Goal: Information Seeking & Learning: Learn about a topic

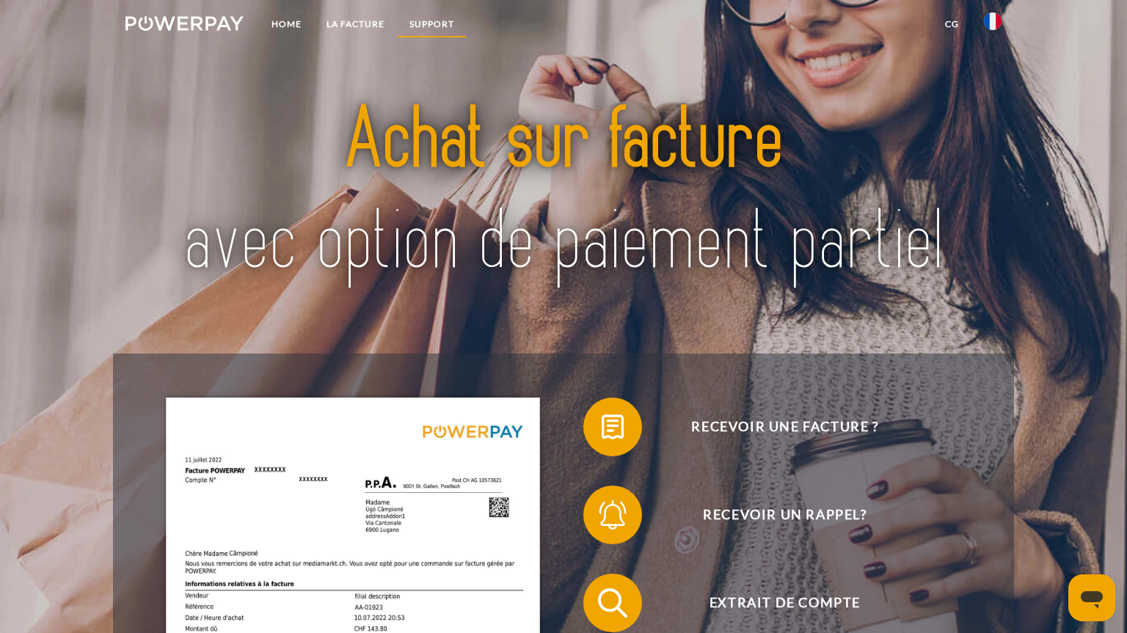
click at [424, 23] on link "Support" at bounding box center [432, 24] width 70 height 26
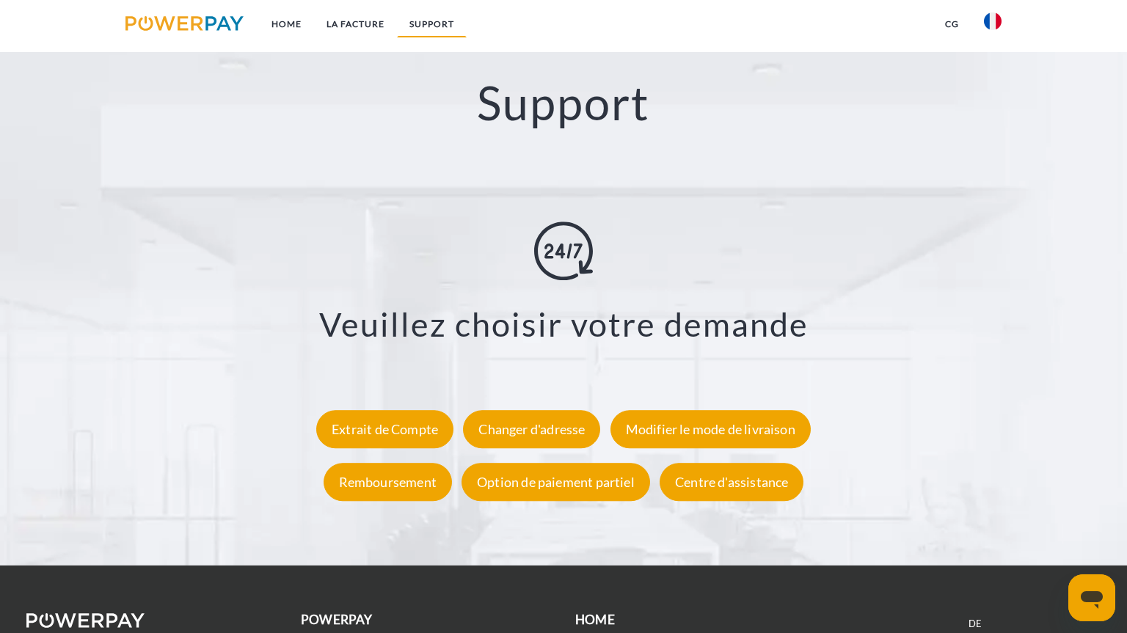
scroll to position [2557, 0]
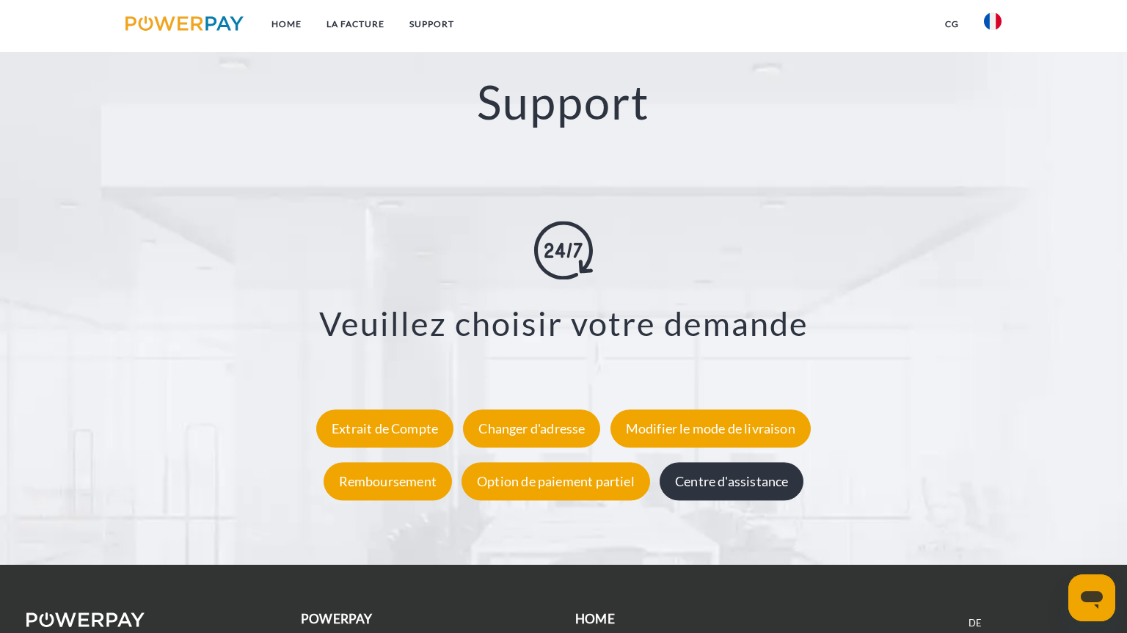
click at [667, 481] on div "Centre d'assistance" at bounding box center [732, 481] width 144 height 38
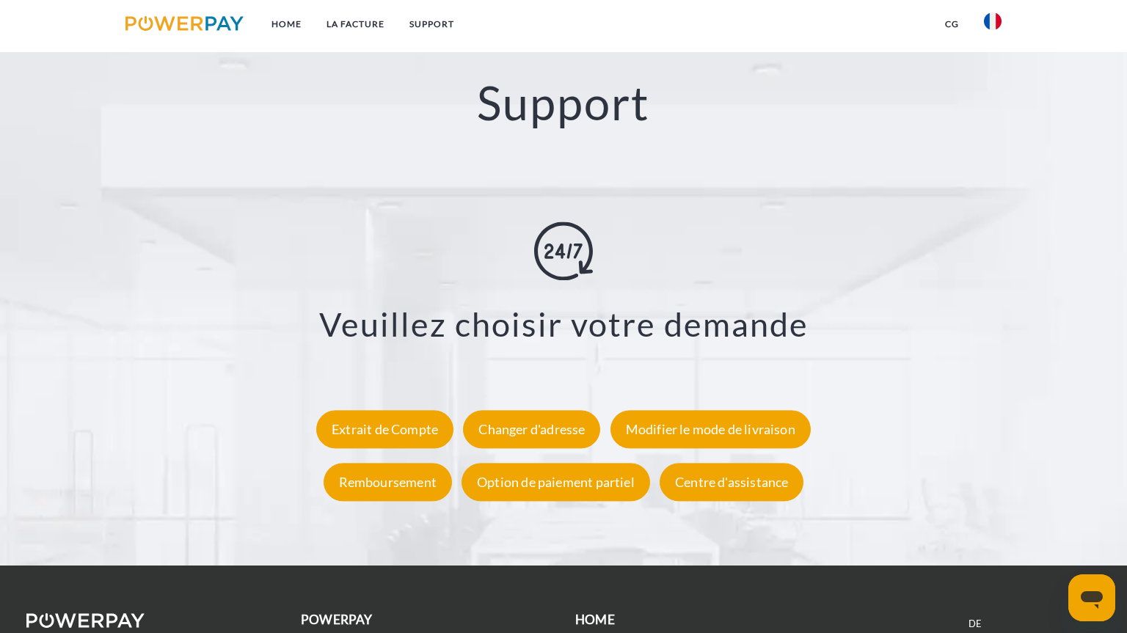
scroll to position [2736, 0]
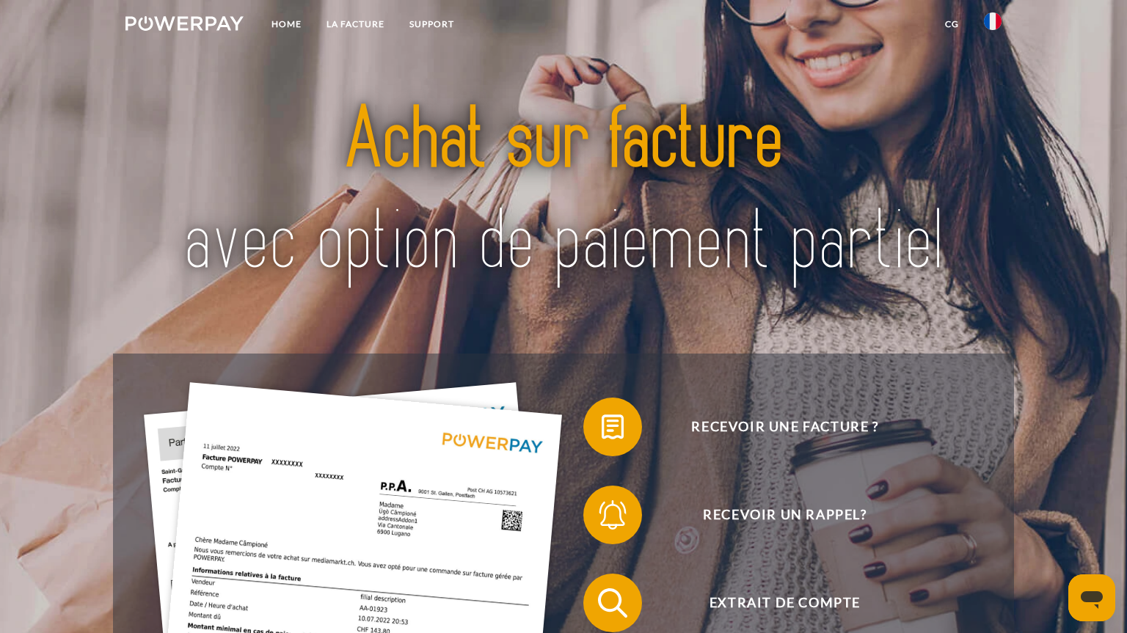
click at [950, 26] on link "CG" at bounding box center [952, 24] width 39 height 26
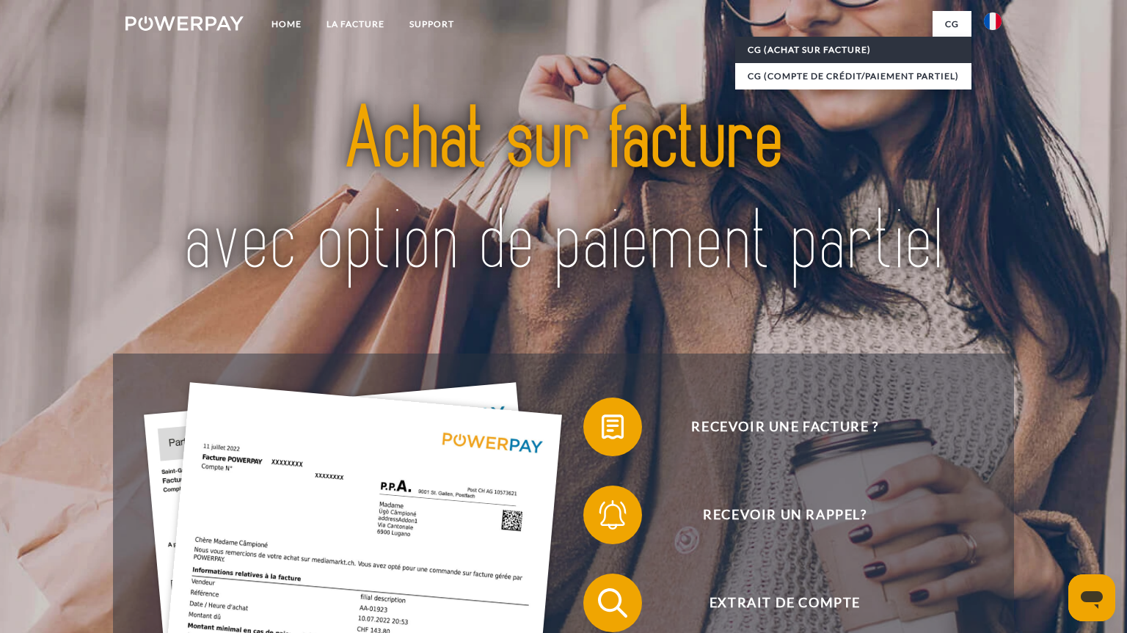
click at [848, 55] on link "CG (achat sur facture)" at bounding box center [853, 50] width 236 height 26
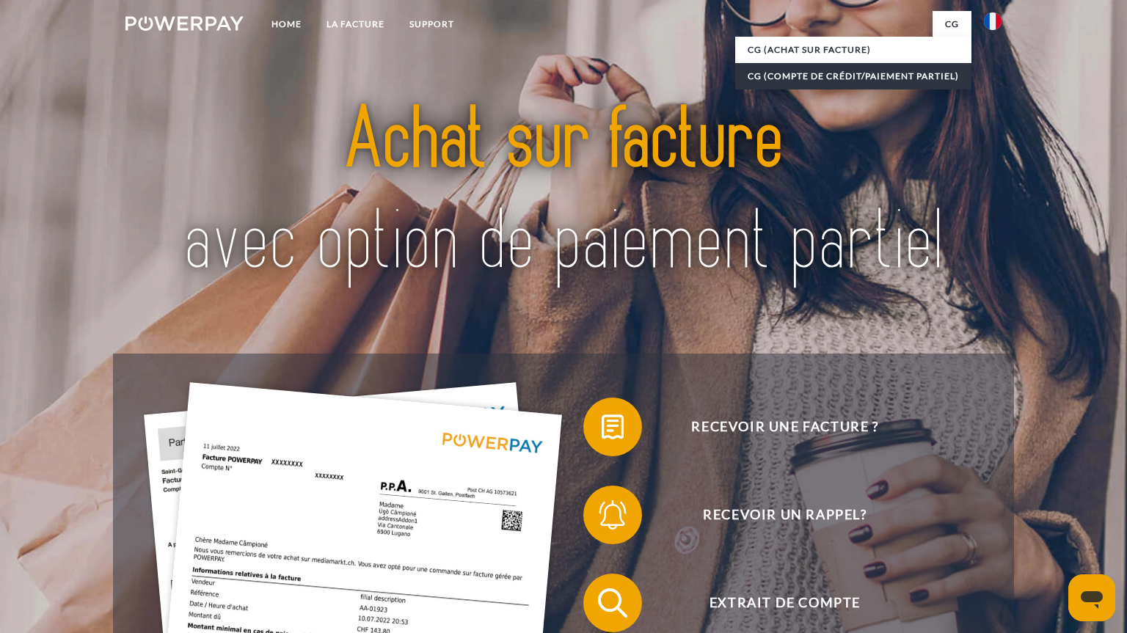
click at [804, 80] on link "CG (Compte de crédit/paiement partiel)" at bounding box center [853, 76] width 236 height 26
click at [165, 27] on img at bounding box center [185, 23] width 118 height 15
click at [284, 18] on link "Home" at bounding box center [286, 24] width 55 height 26
click at [357, 18] on link "LA FACTURE" at bounding box center [355, 24] width 83 height 26
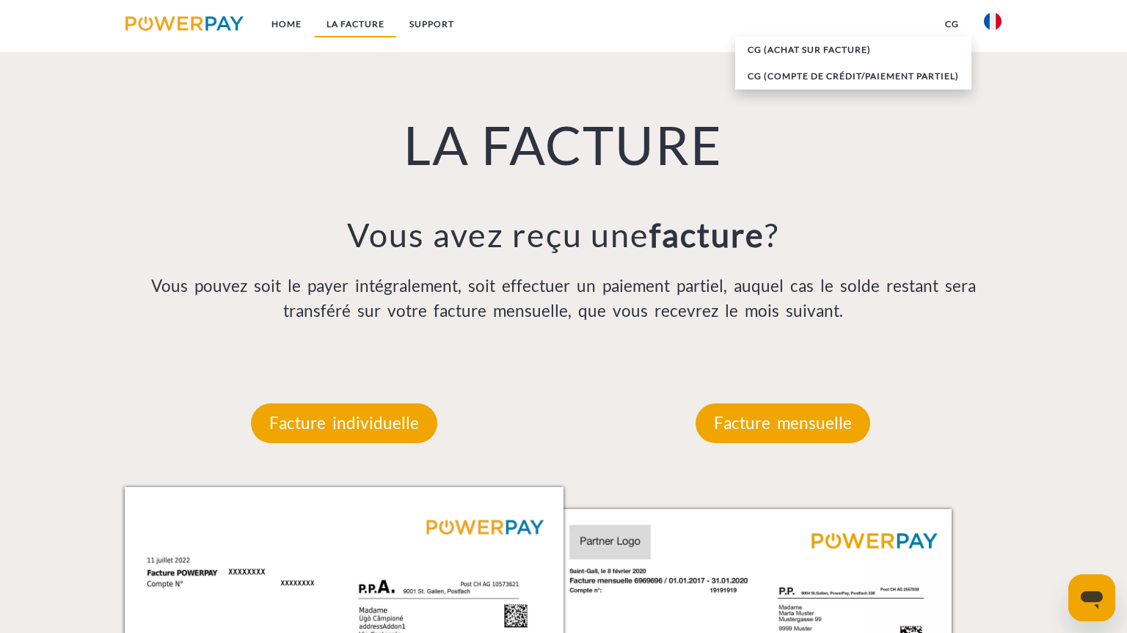
scroll to position [1046, 0]
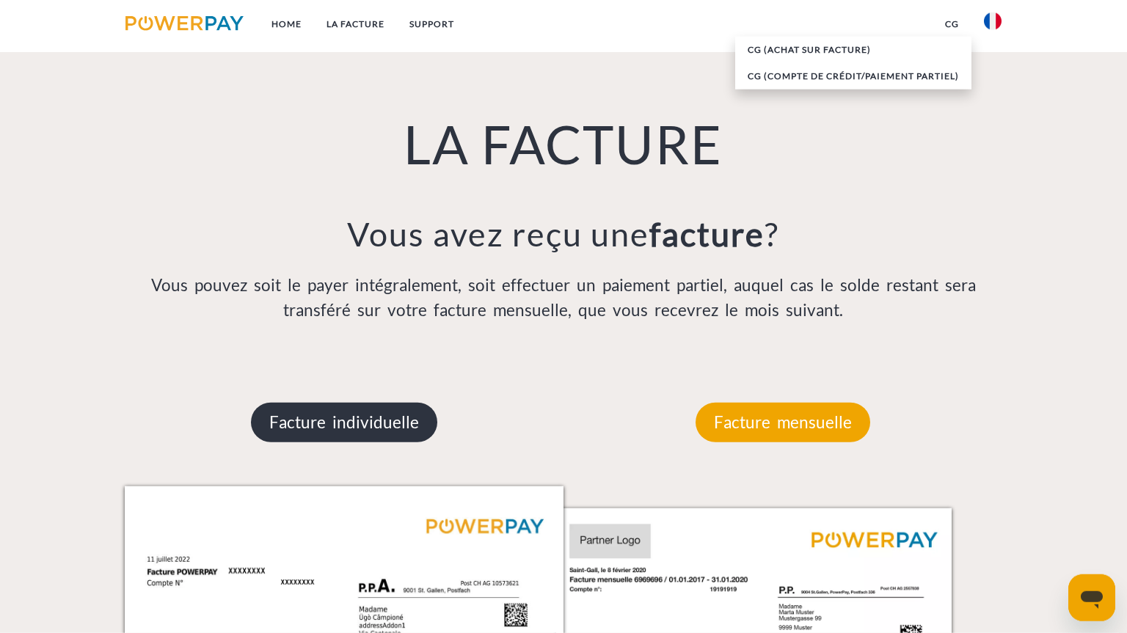
click at [415, 412] on p "Facture individuelle" at bounding box center [344, 423] width 186 height 40
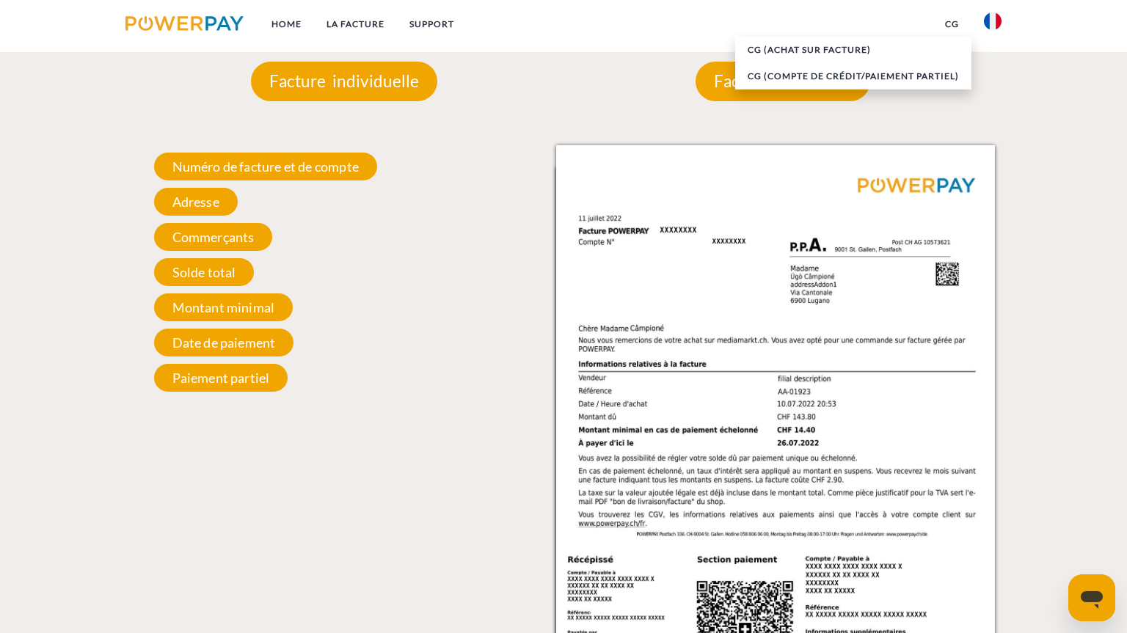
scroll to position [1366, 0]
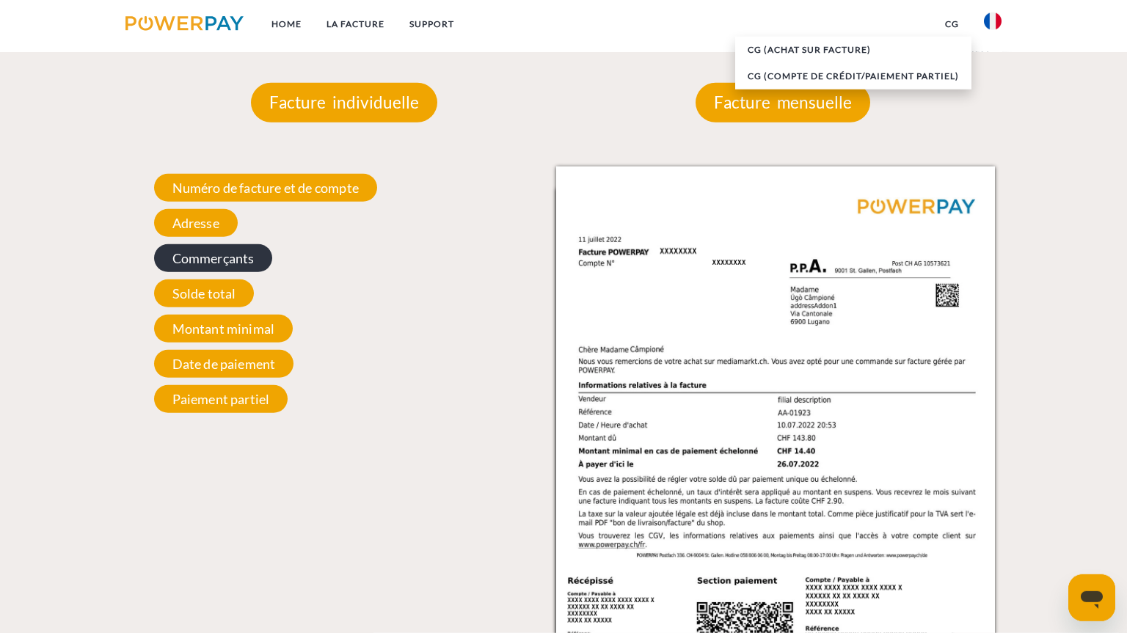
click at [216, 250] on span "Commerçants" at bounding box center [213, 258] width 119 height 28
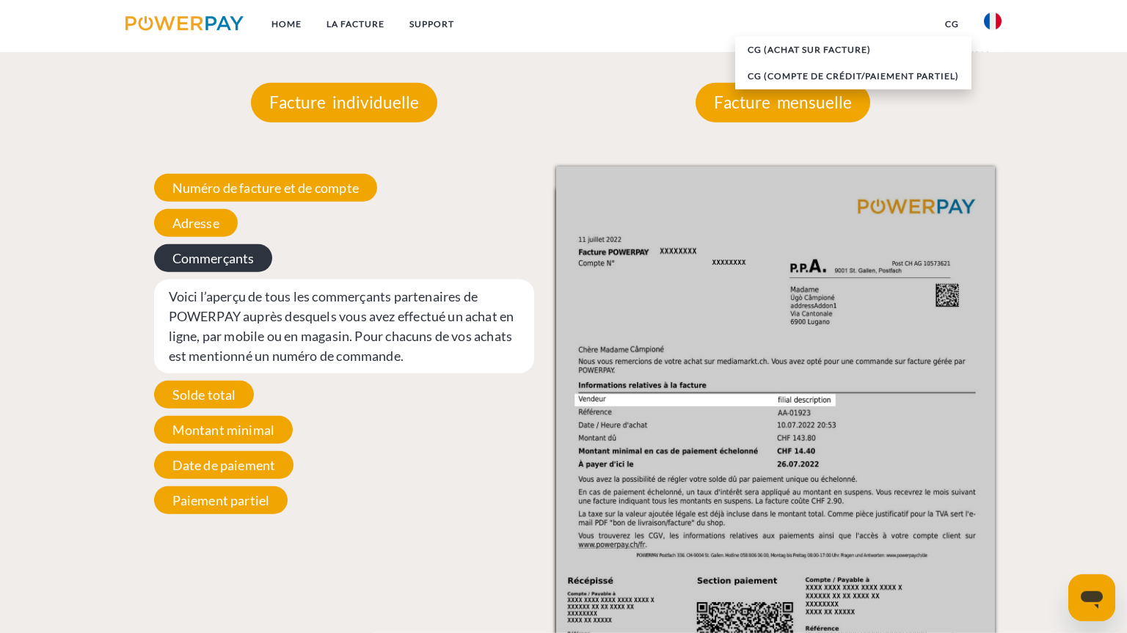
click at [216, 250] on span "Commerçants" at bounding box center [213, 258] width 119 height 28
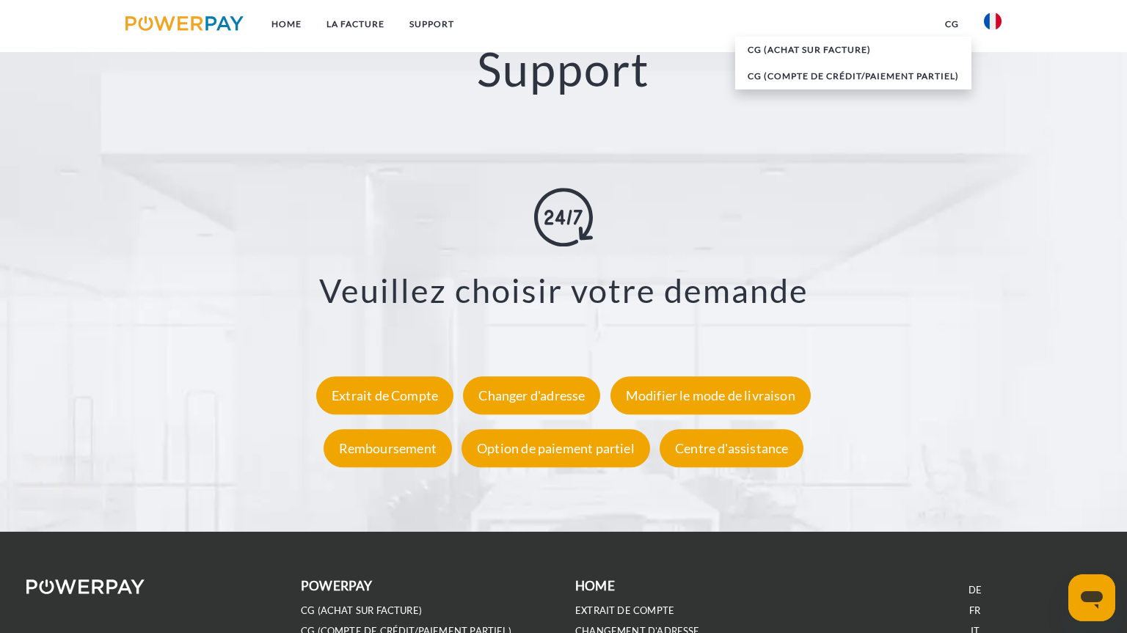
scroll to position [2597, 0]
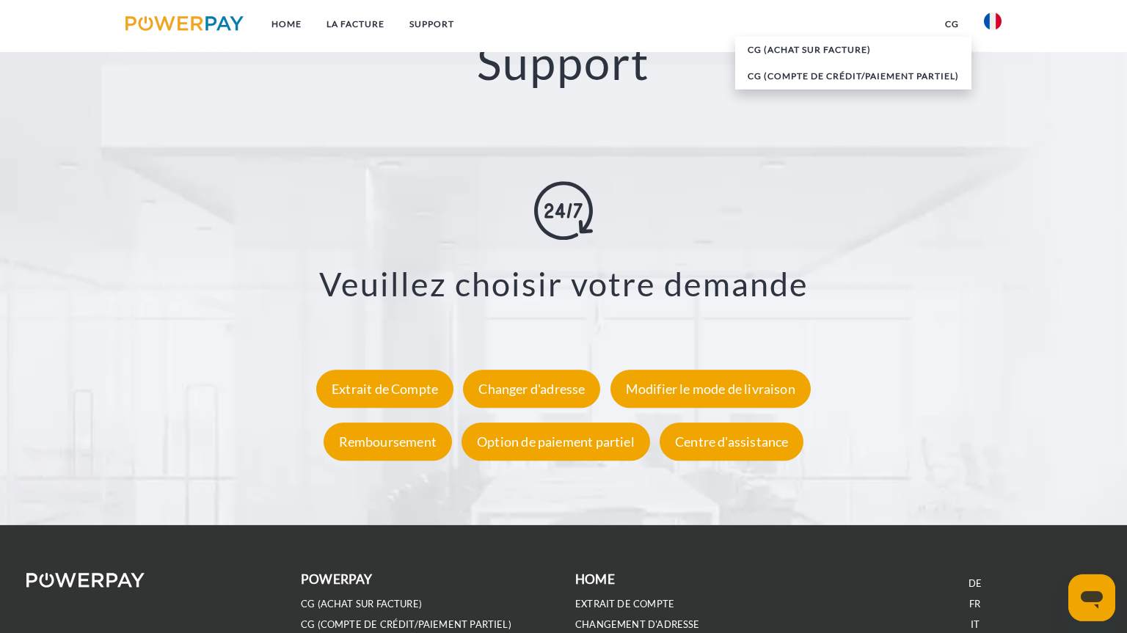
click at [575, 228] on img at bounding box center [563, 210] width 59 height 59
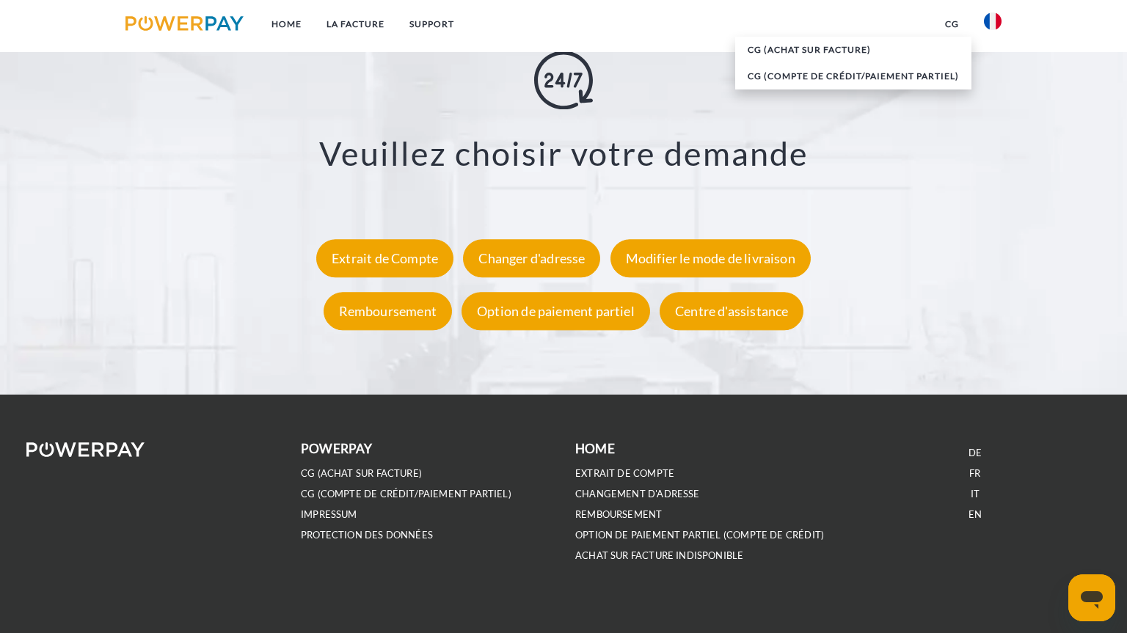
scroll to position [2727, 0]
click at [411, 262] on div "Extrait de Compte" at bounding box center [384, 258] width 137 height 38
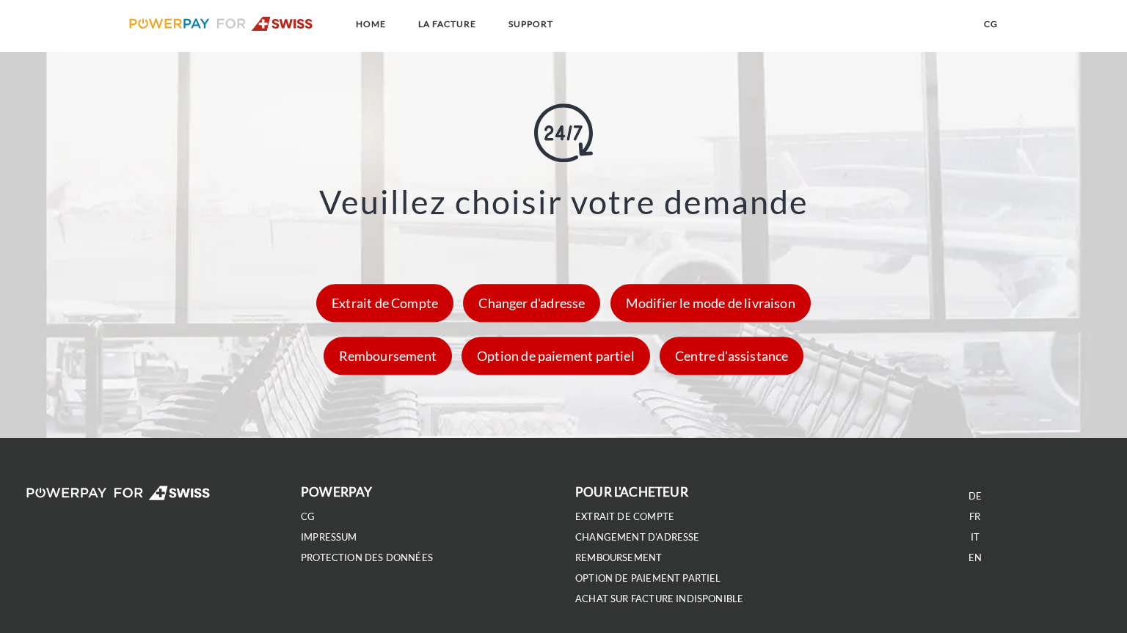
scroll to position [2128, 0]
